Goal: Information Seeking & Learning: Learn about a topic

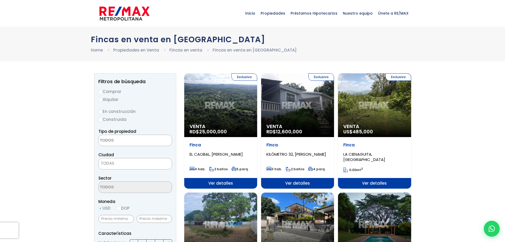
select select
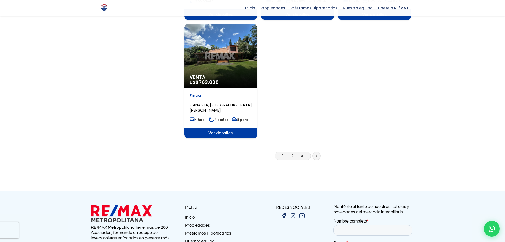
scroll to position [663, 0]
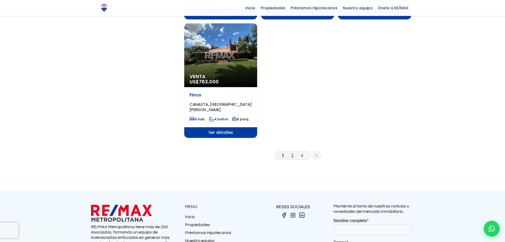
click at [292, 152] on link "2" at bounding box center [292, 155] width 2 height 6
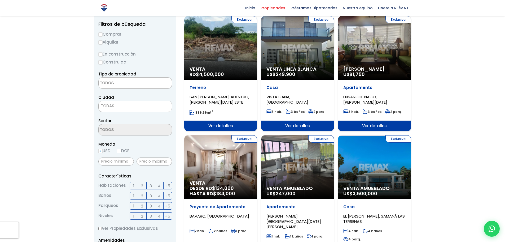
scroll to position [27, 0]
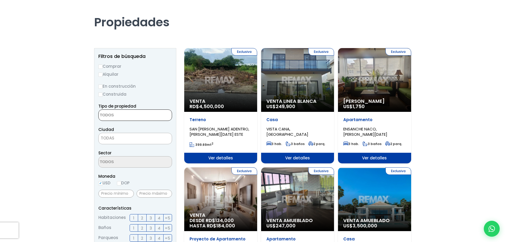
click at [131, 116] on textarea "Search" at bounding box center [124, 115] width 51 height 11
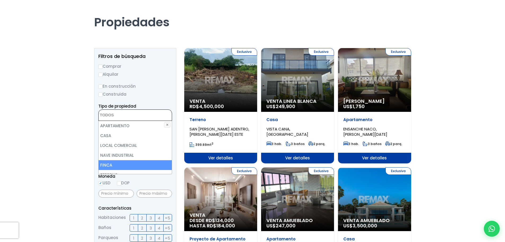
click at [124, 163] on li "FINCA" at bounding box center [135, 165] width 73 height 10
select select "estate"
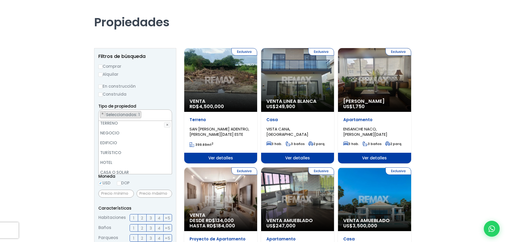
scroll to position [104, 0]
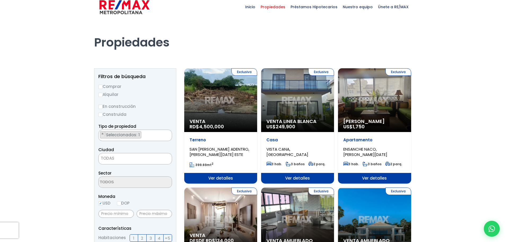
scroll to position [5, 0]
